Goal: Task Accomplishment & Management: Manage account settings

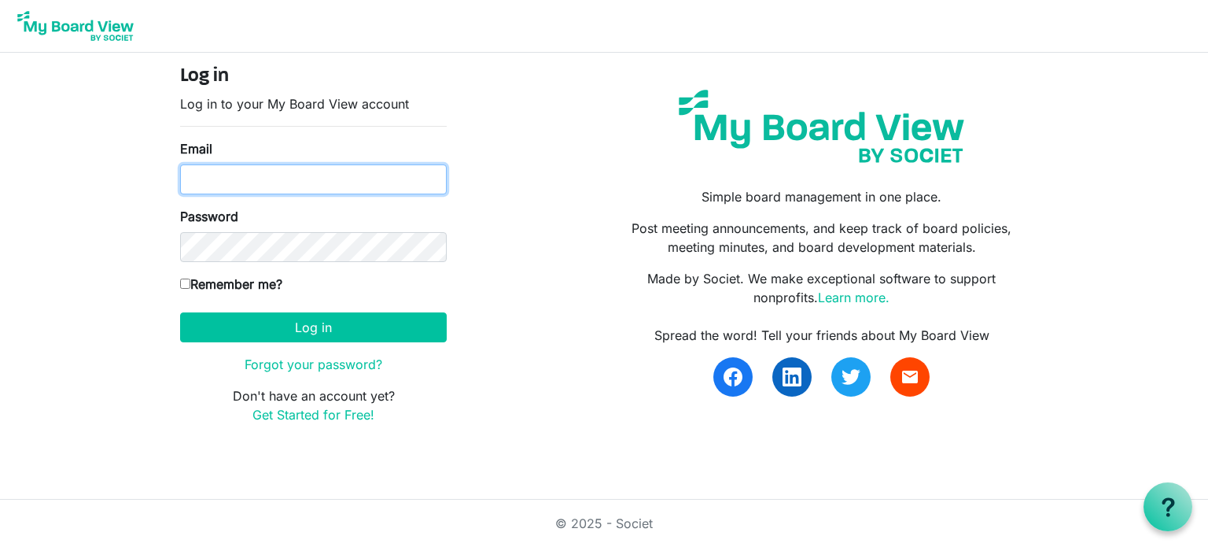
type input "maryshockman@gmail.com"
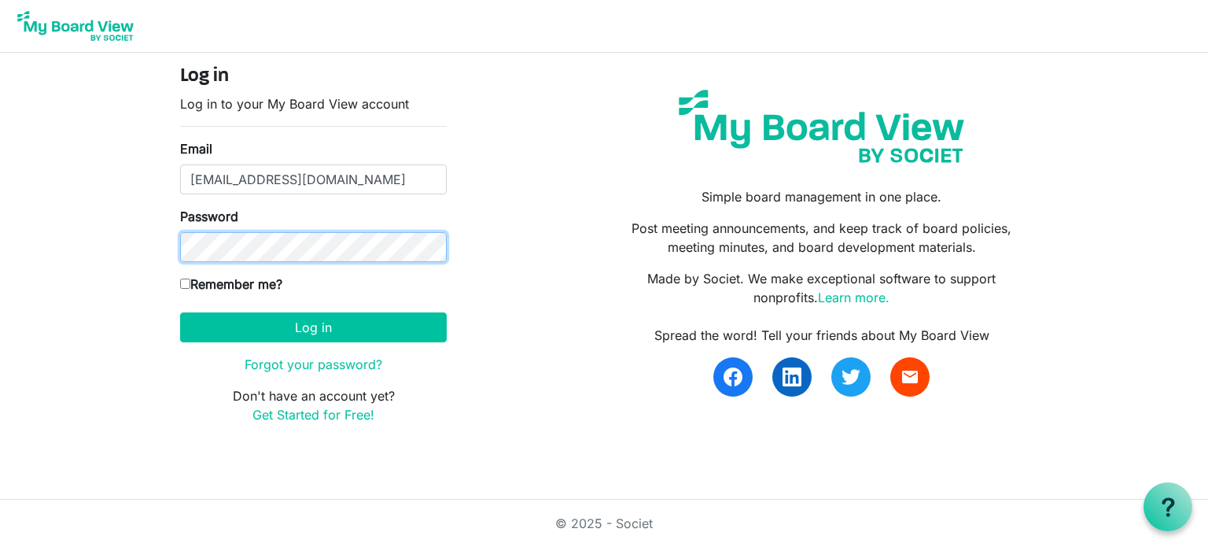
click at [31, 263] on body "Log in Log in to your My Board View account Email maryshockman@gmail.com Passwo…" at bounding box center [604, 224] width 1208 height 449
click at [528, 192] on div "Log in Log in to your My Board View account Email maryshockman@gmail.com Passwo…" at bounding box center [603, 250] width 871 height 371
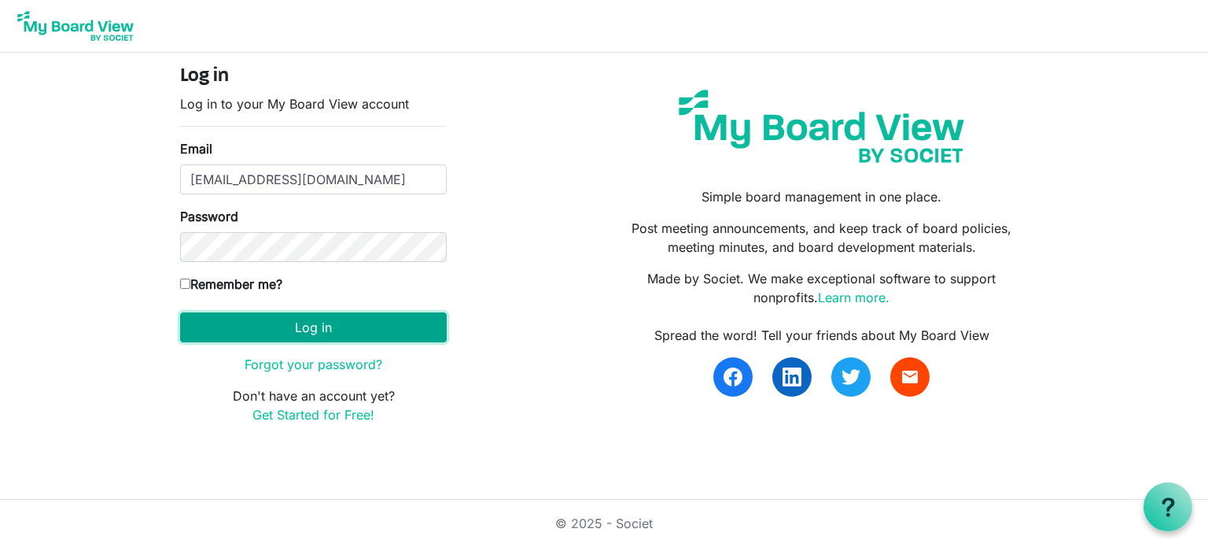
click at [348, 322] on button "Log in" at bounding box center [313, 327] width 267 height 30
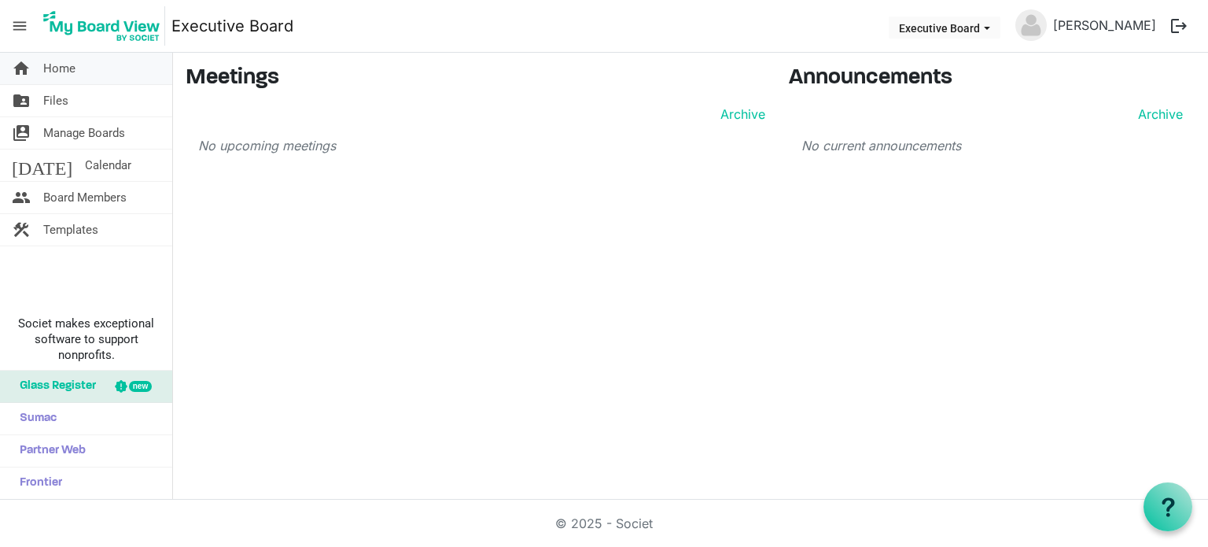
click at [129, 73] on link "home Home" at bounding box center [86, 68] width 172 height 31
click at [102, 134] on span "Manage Boards" at bounding box center [84, 132] width 82 height 31
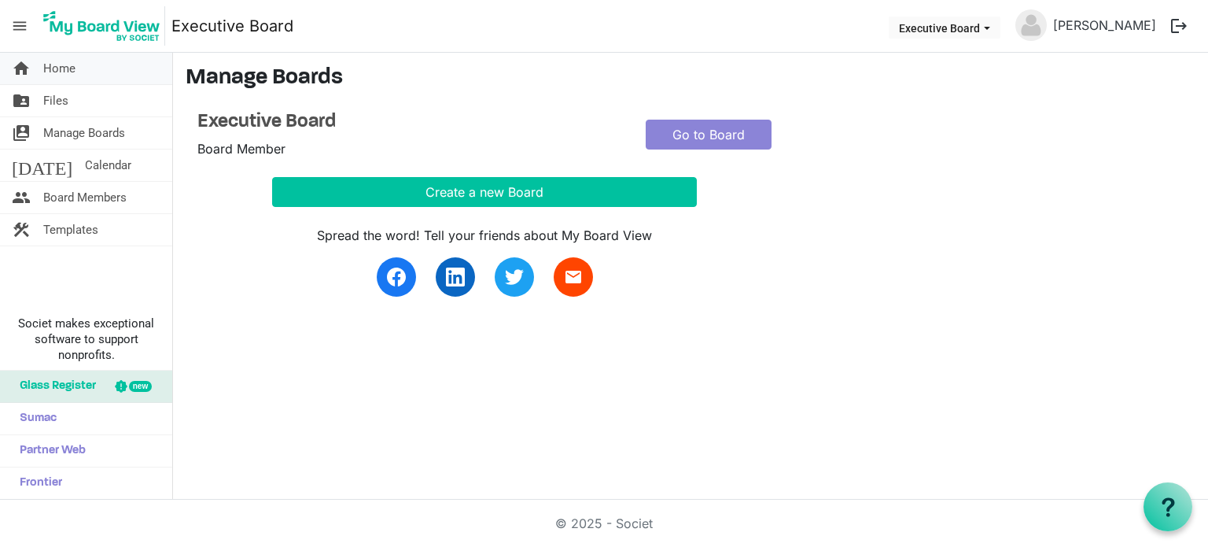
click at [83, 69] on link "home Home" at bounding box center [86, 68] width 172 height 31
